Goal: Information Seeking & Learning: Learn about a topic

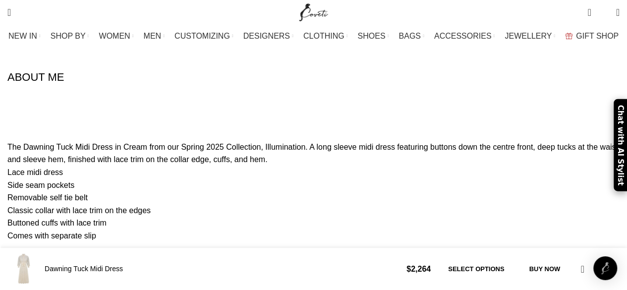
scroll to position [0, 417]
drag, startPoint x: 19, startPoint y: 77, endPoint x: 132, endPoint y: 209, distance: 173.2
click at [132, 209] on div "[PERSON_NAME] Women’s Dawning Tuck Midi Dress [PERSON_NAME] Dawning Tuck Midi D…" at bounding box center [313, 173] width 612 height 1110
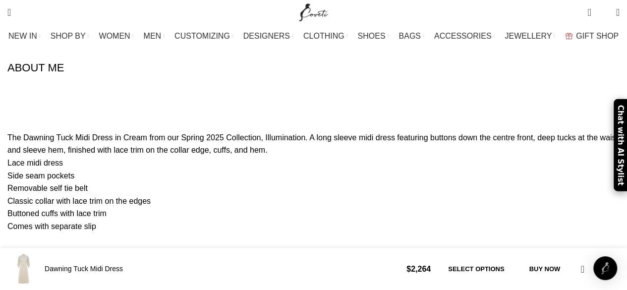
scroll to position [1146, 0]
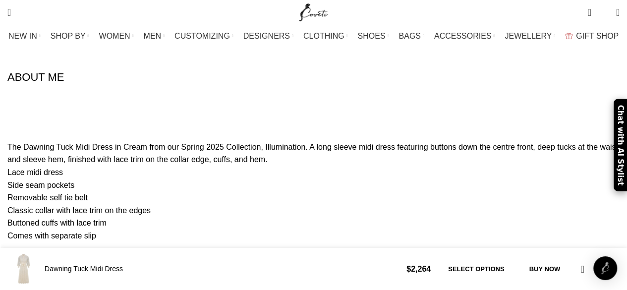
click at [152, 166] on p "Lace midi dress Side seam pockets Removable self tie belt Classic collar with l…" at bounding box center [313, 254] width 612 height 177
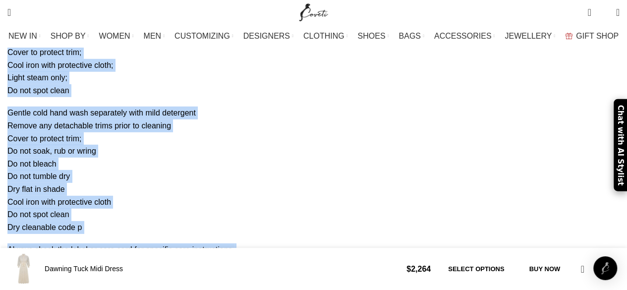
scroll to position [1394, 0]
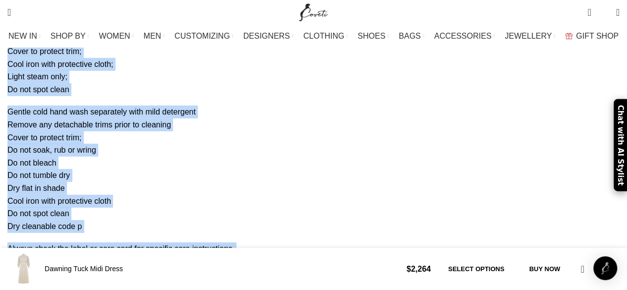
drag, startPoint x: 17, startPoint y: 79, endPoint x: 210, endPoint y: 146, distance: 204.1
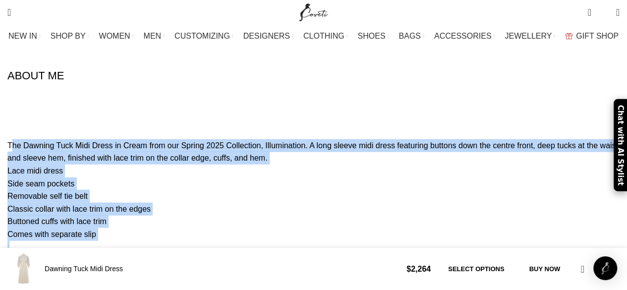
scroll to position [1146, 0]
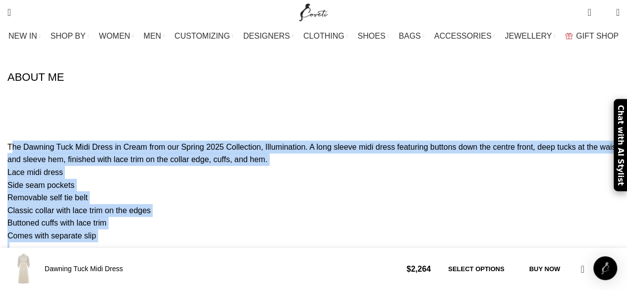
drag, startPoint x: 204, startPoint y: 174, endPoint x: 10, endPoint y: 82, distance: 215.2
copy div "The Dawning Tuck Midi Dress in Cream from our Spring 2025 Collection, Illuminat…"
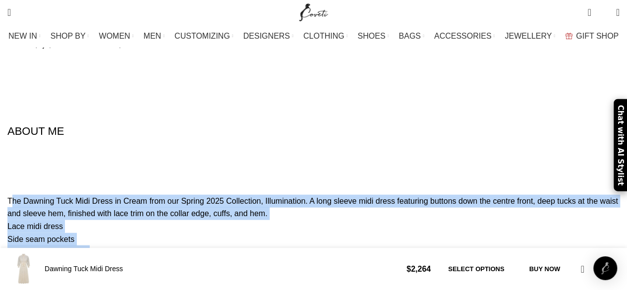
scroll to position [1096, 0]
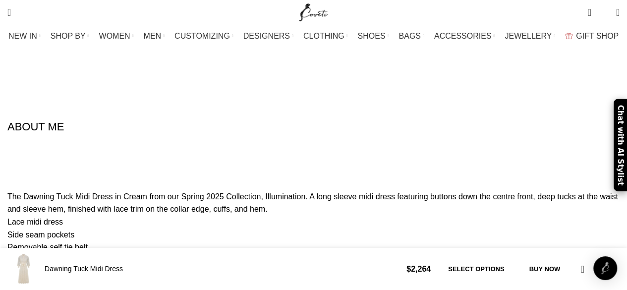
drag, startPoint x: 94, startPoint y: 208, endPoint x: 15, endPoint y: 133, distance: 108.6
copy div "The Dawning Tuck Midi Dress in Cream from our Spring 2025 Collection, Illuminat…"
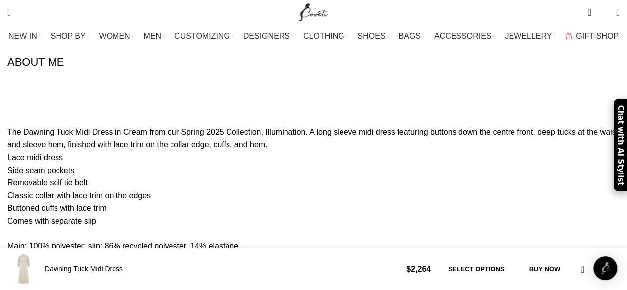
scroll to position [1195, 0]
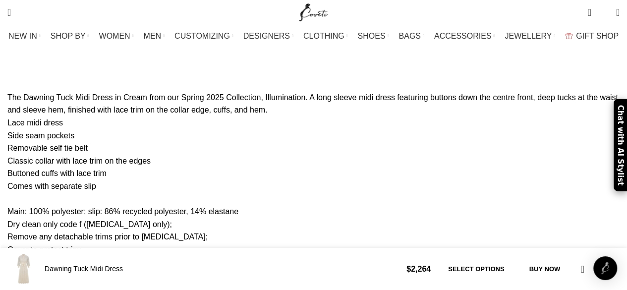
drag, startPoint x: 72, startPoint y: 196, endPoint x: 4, endPoint y: 131, distance: 93.2
copy p "Main: 100% polyester; slip: 86% recycled polyester, 14% elastane Dry clean only…"
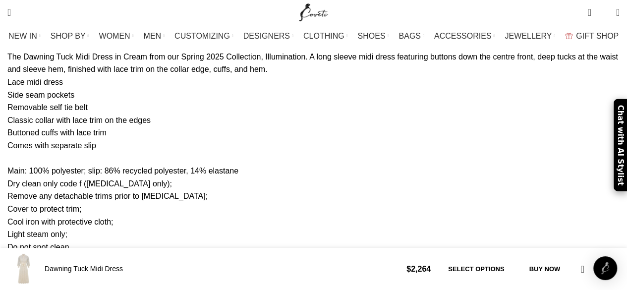
scroll to position [1245, 0]
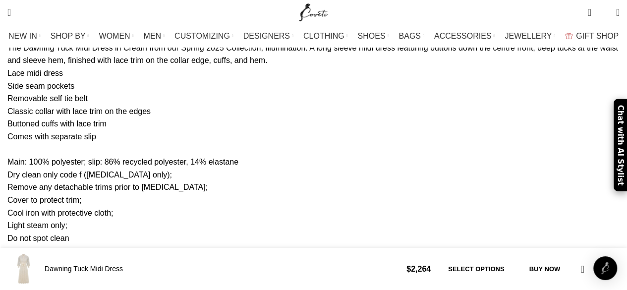
click at [101, 146] on p "Lace midi dress Side seam pockets Removable self tie belt Classic collar with l…" at bounding box center [313, 155] width 612 height 177
click at [20, 81] on p "Lace midi dress Side seam pockets Removable self tie belt Classic collar with l…" at bounding box center [313, 155] width 612 height 177
click at [100, 115] on p "Lace midi dress Side seam pockets Removable self tie belt Classic collar with l…" at bounding box center [313, 155] width 612 height 177
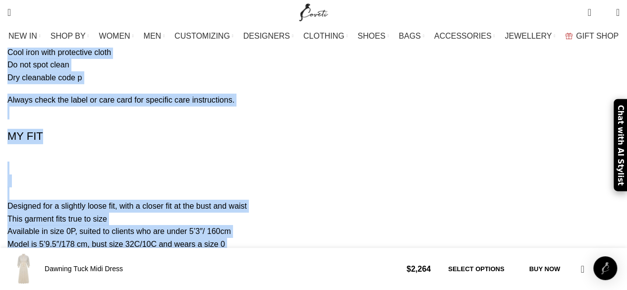
scroll to position [0, 1043]
drag, startPoint x: 19, startPoint y: 80, endPoint x: 202, endPoint y: 121, distance: 187.5
copy div "Main: 100% polyester; slip: 86% recycled polyester, 14% elastane Dry clean only…"
